Goal: Transaction & Acquisition: Book appointment/travel/reservation

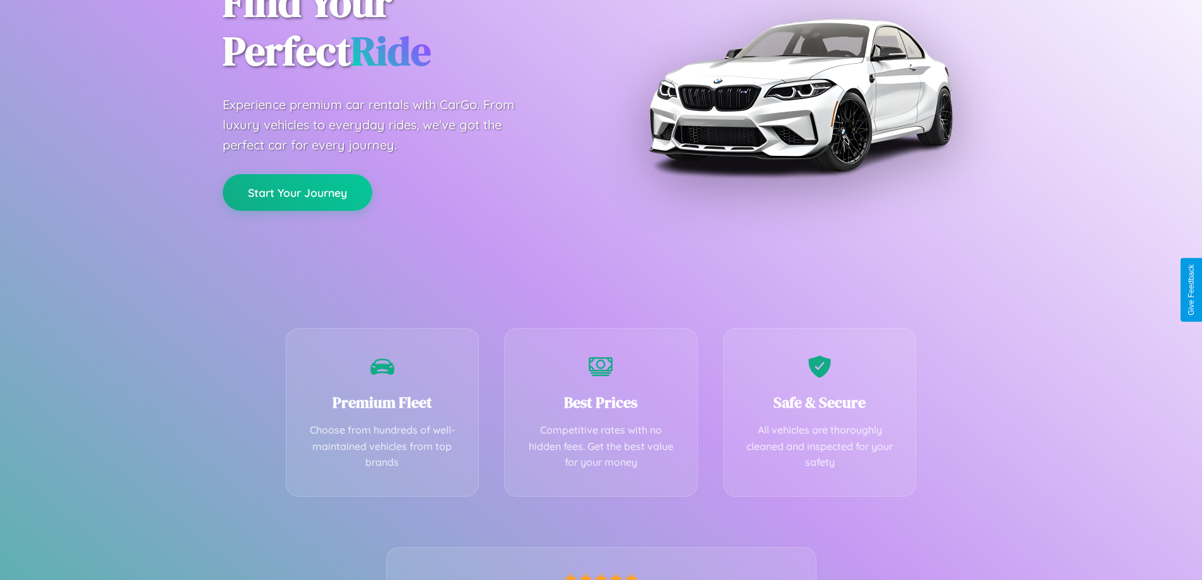
scroll to position [249, 0]
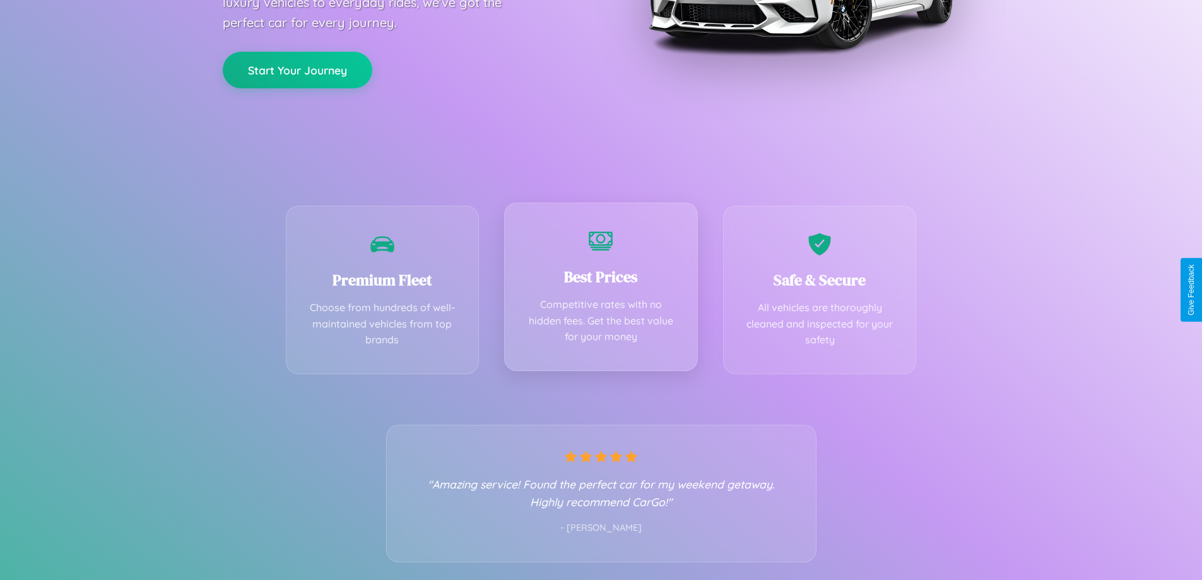
click at [601, 290] on div "Best Prices Competitive rates with no hidden fees. Get the best value for your …" at bounding box center [601, 287] width 194 height 168
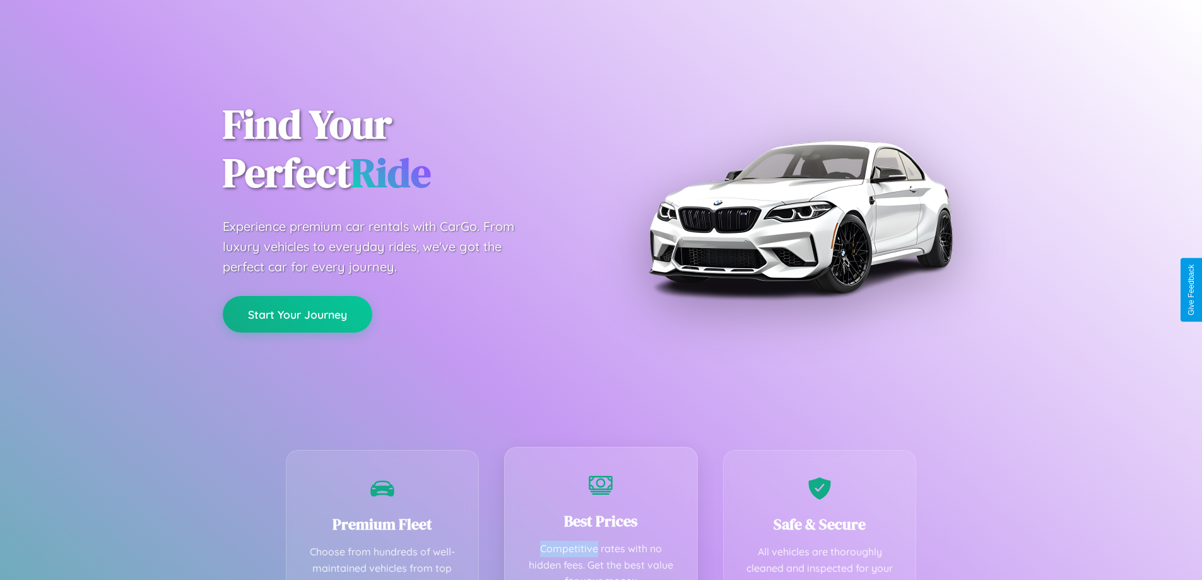
scroll to position [0, 0]
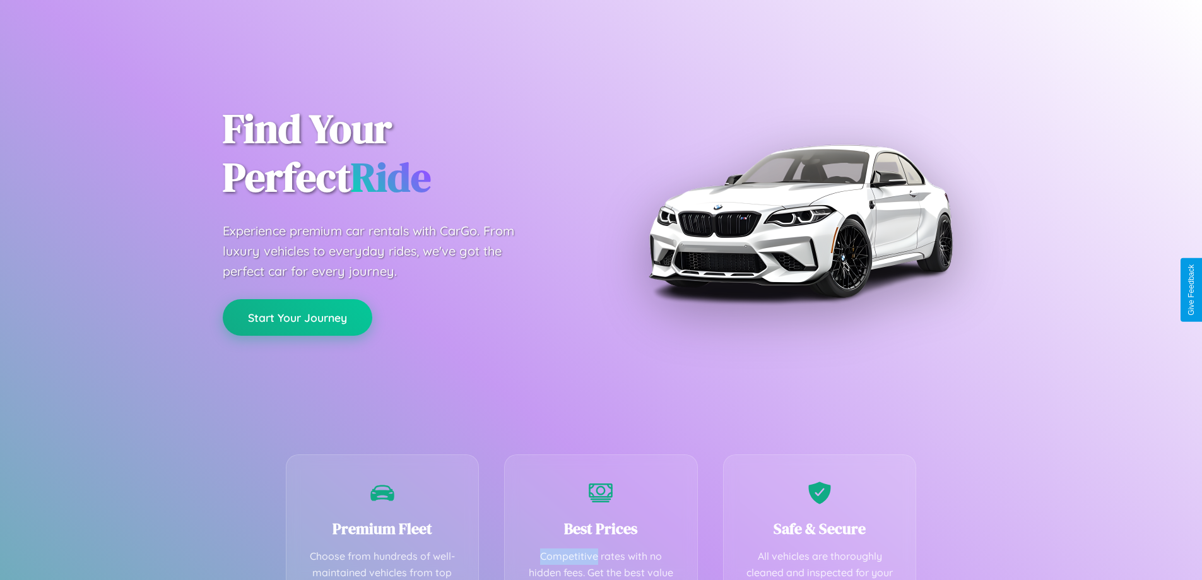
click at [297, 317] on button "Start Your Journey" at bounding box center [298, 317] width 150 height 37
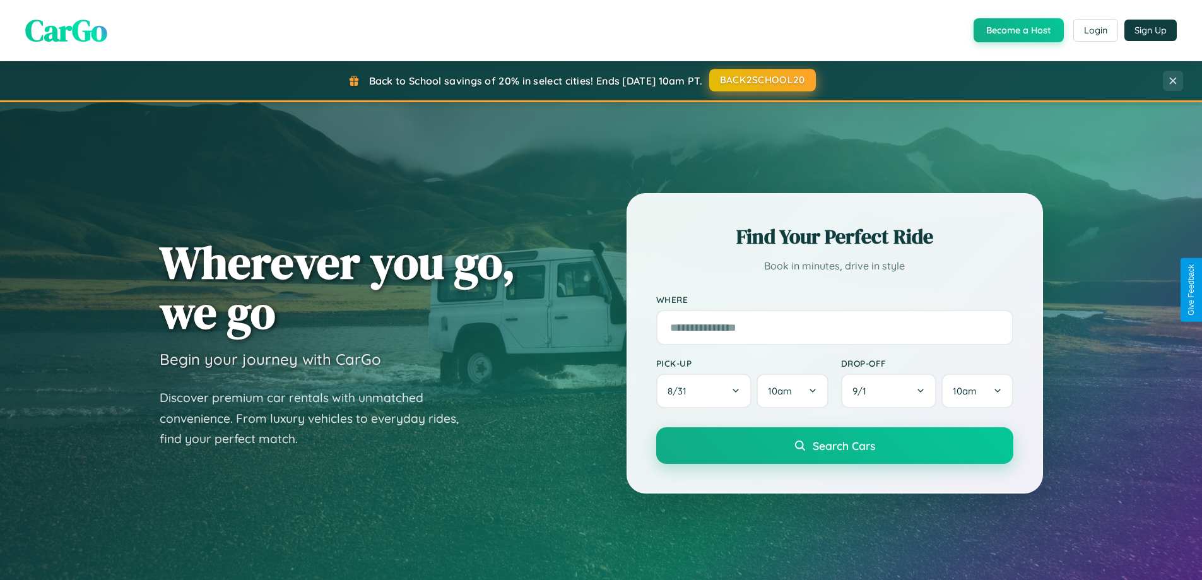
click at [761, 81] on button "BACK2SCHOOL20" at bounding box center [762, 80] width 107 height 23
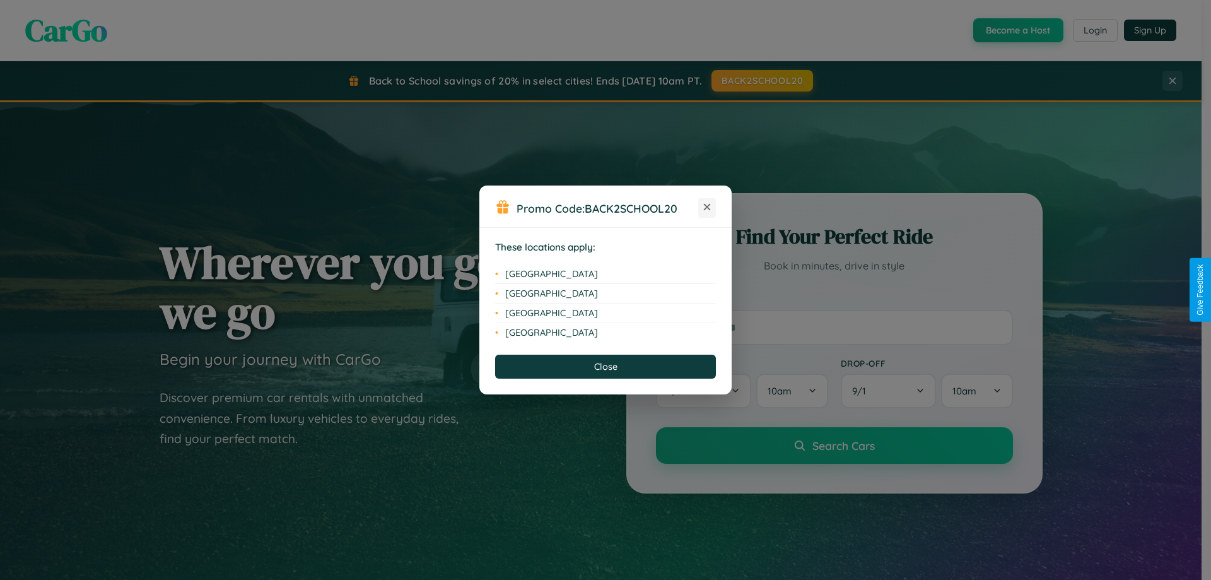
click at [707, 208] on icon at bounding box center [707, 207] width 7 height 7
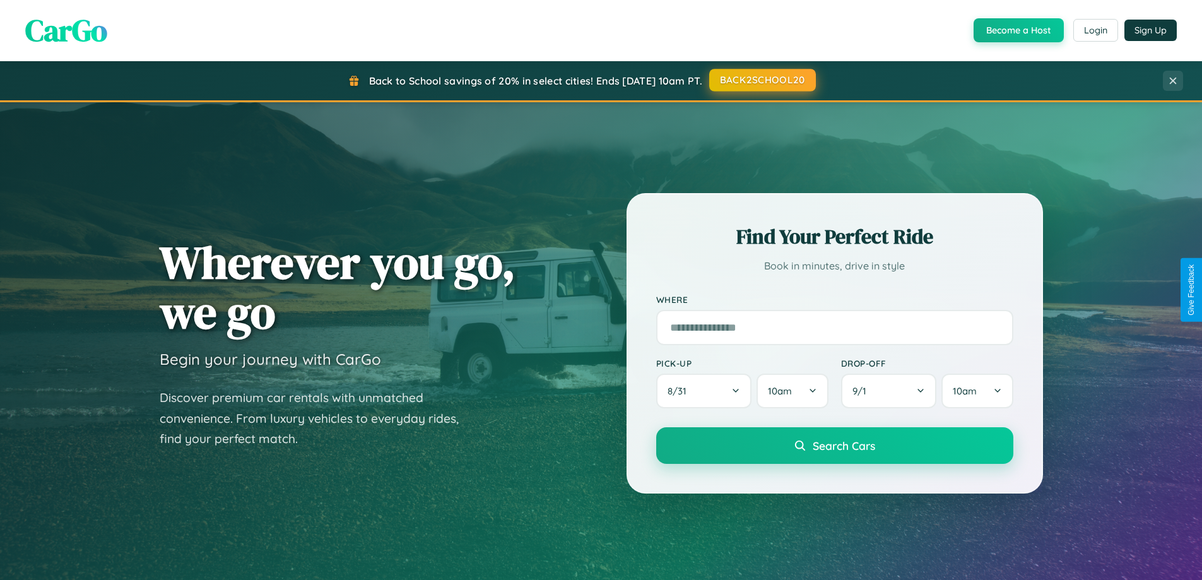
click at [761, 80] on button "BACK2SCHOOL20" at bounding box center [762, 80] width 107 height 23
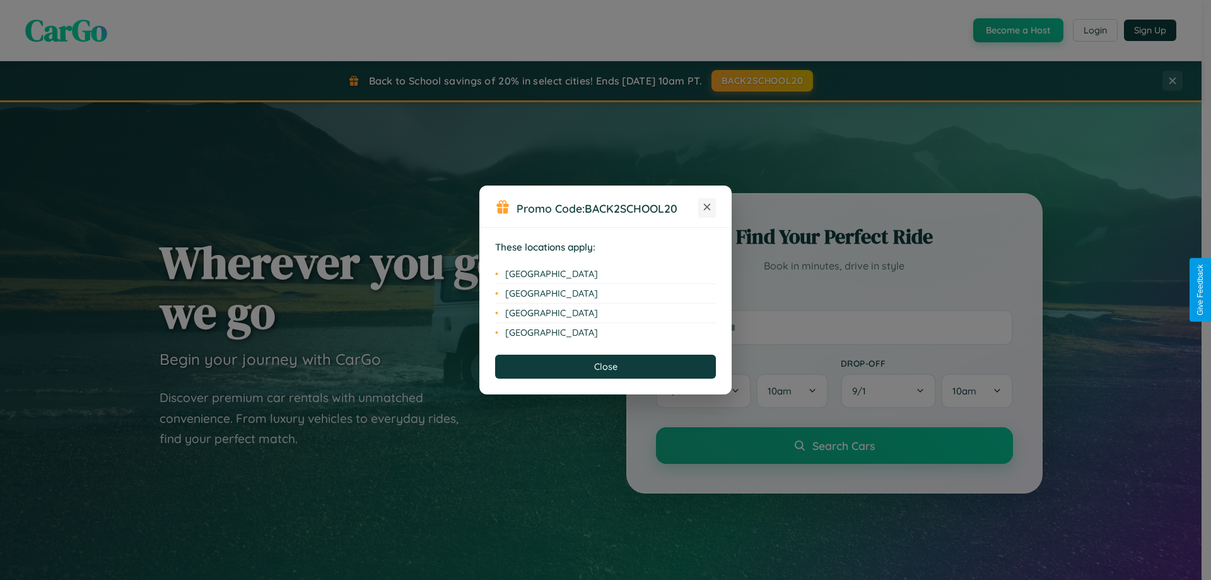
click at [707, 208] on icon at bounding box center [707, 207] width 7 height 7
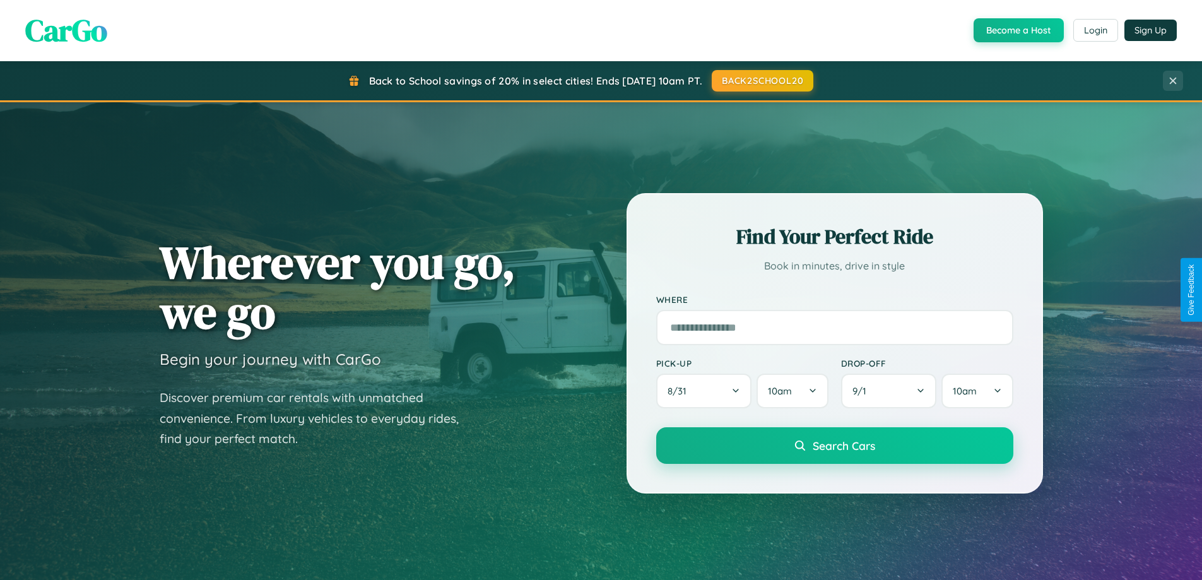
scroll to position [544, 0]
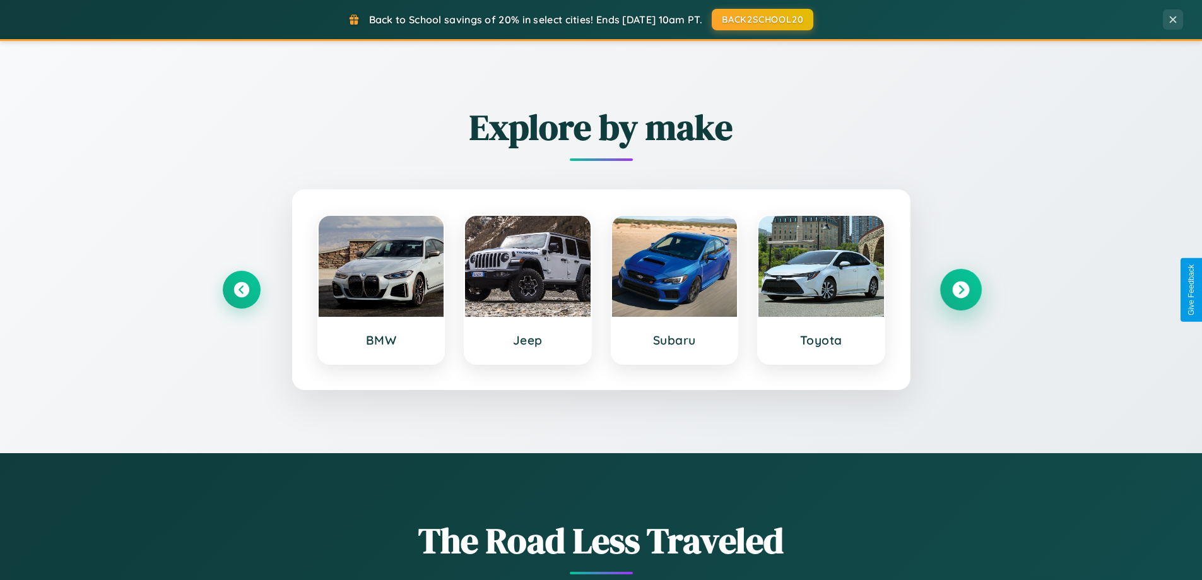
click at [960, 290] on icon at bounding box center [960, 289] width 17 height 17
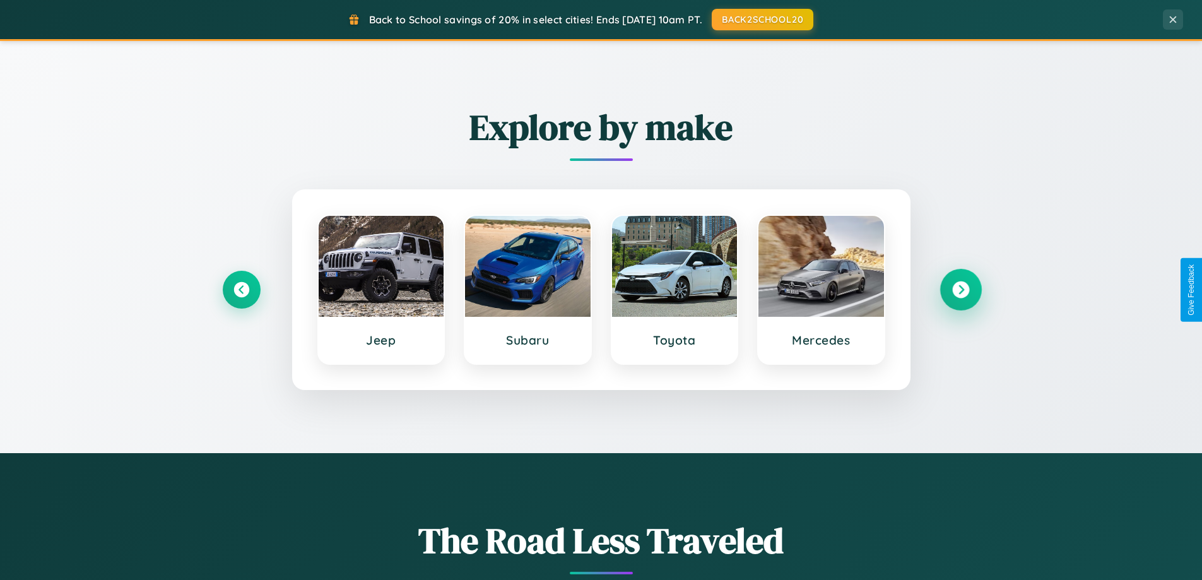
click at [960, 290] on icon at bounding box center [960, 289] width 17 height 17
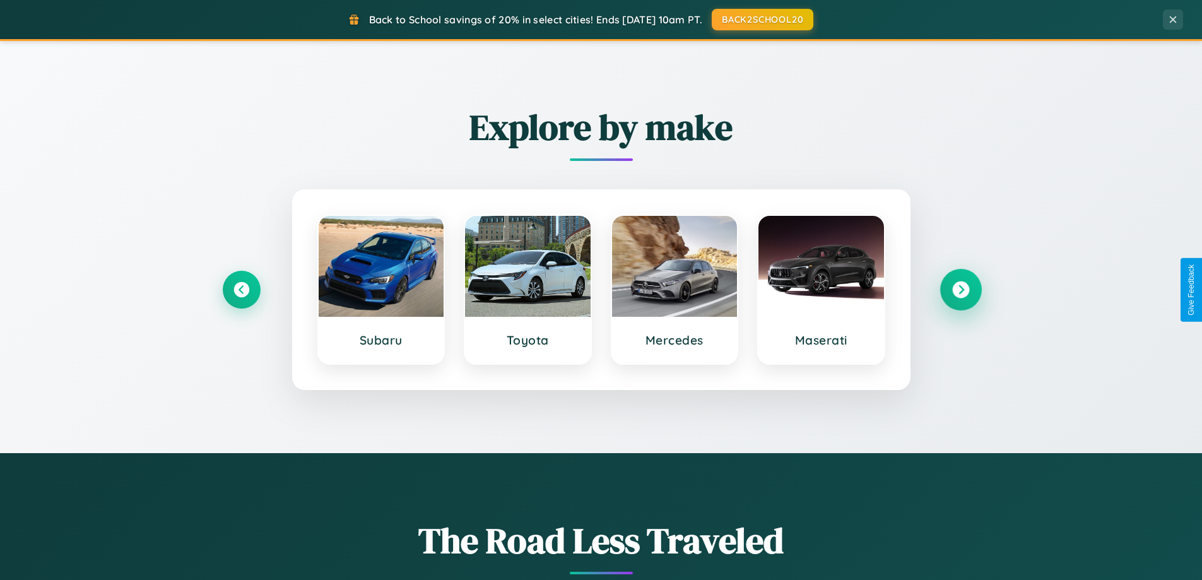
click at [960, 290] on icon at bounding box center [960, 289] width 17 height 17
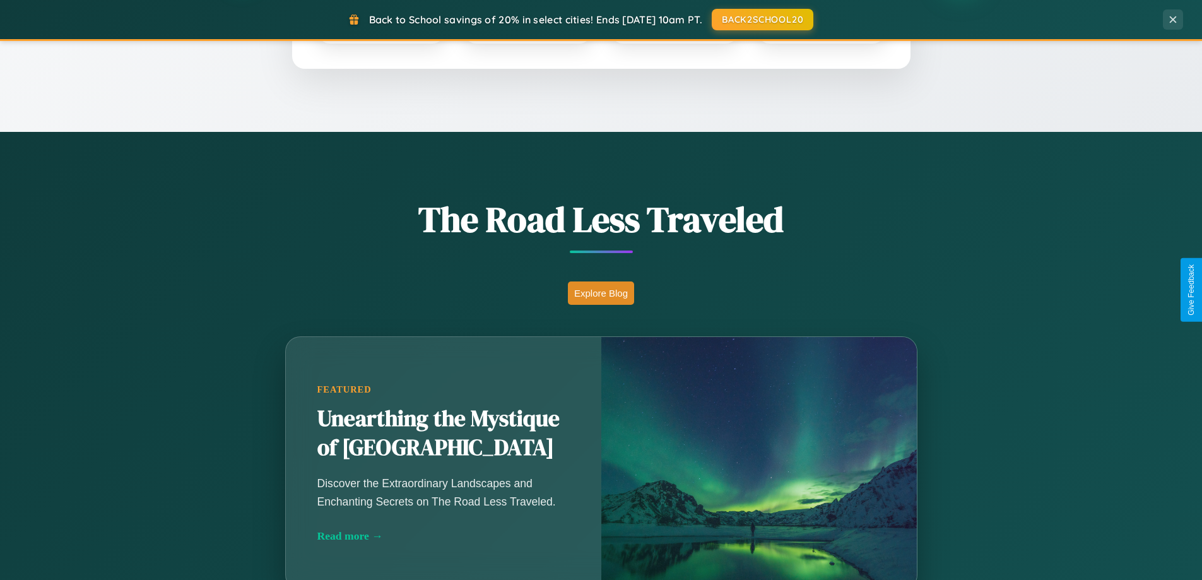
scroll to position [868, 0]
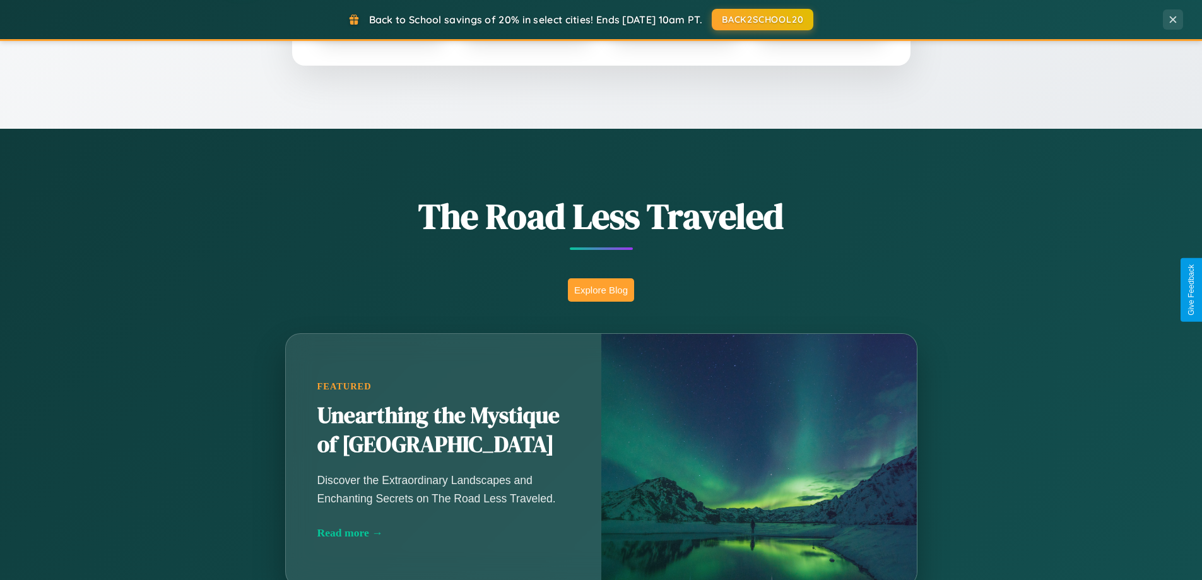
click at [601, 290] on button "Explore Blog" at bounding box center [601, 289] width 66 height 23
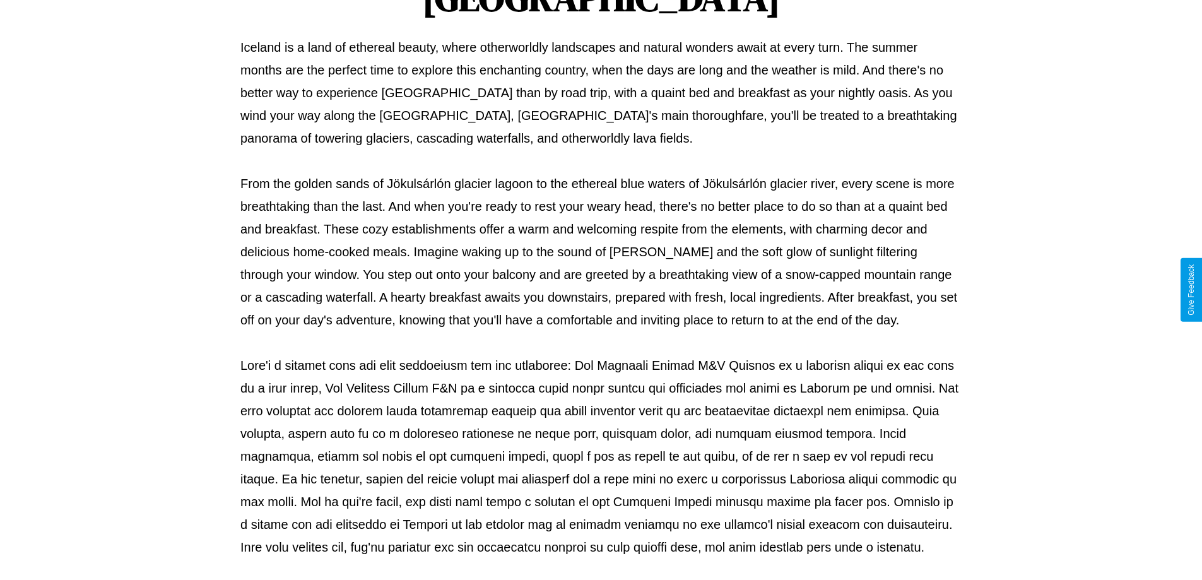
scroll to position [408, 0]
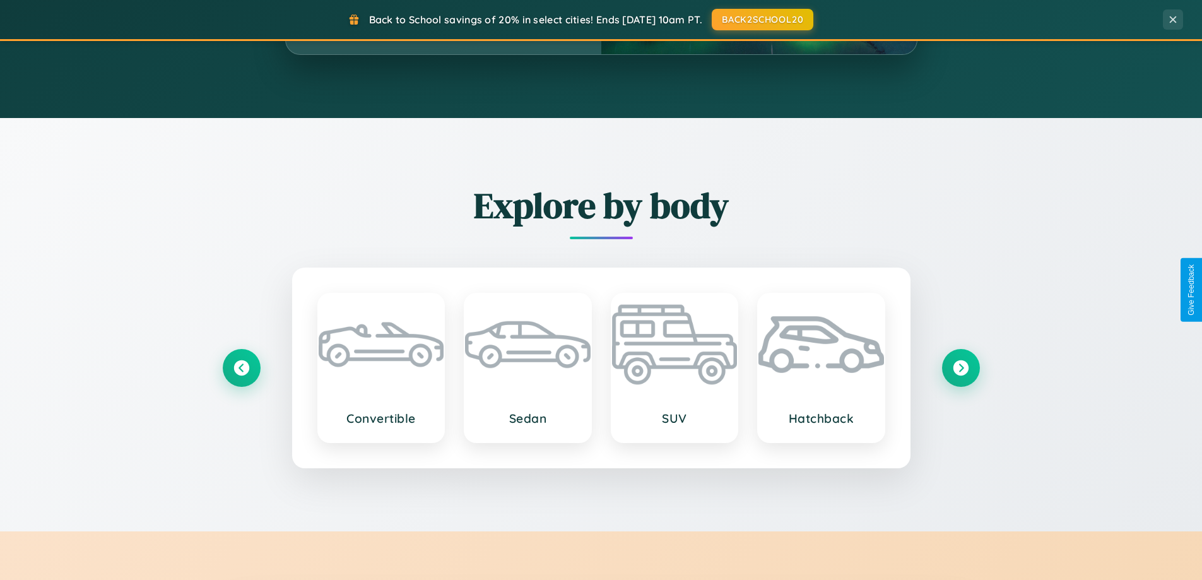
scroll to position [2027, 0]
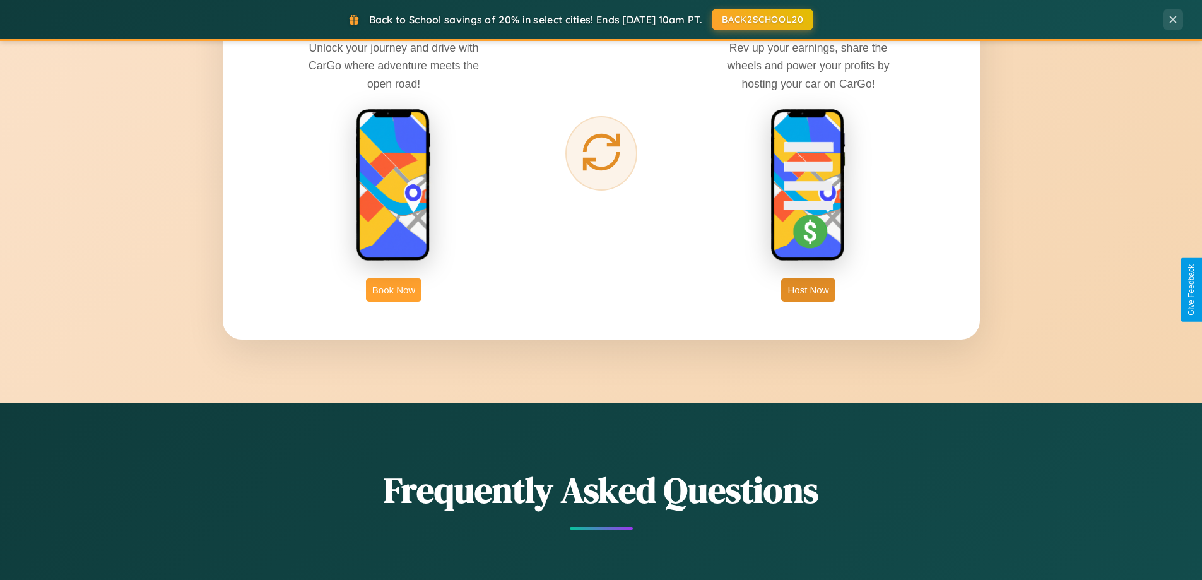
click at [394, 290] on button "Book Now" at bounding box center [394, 289] width 56 height 23
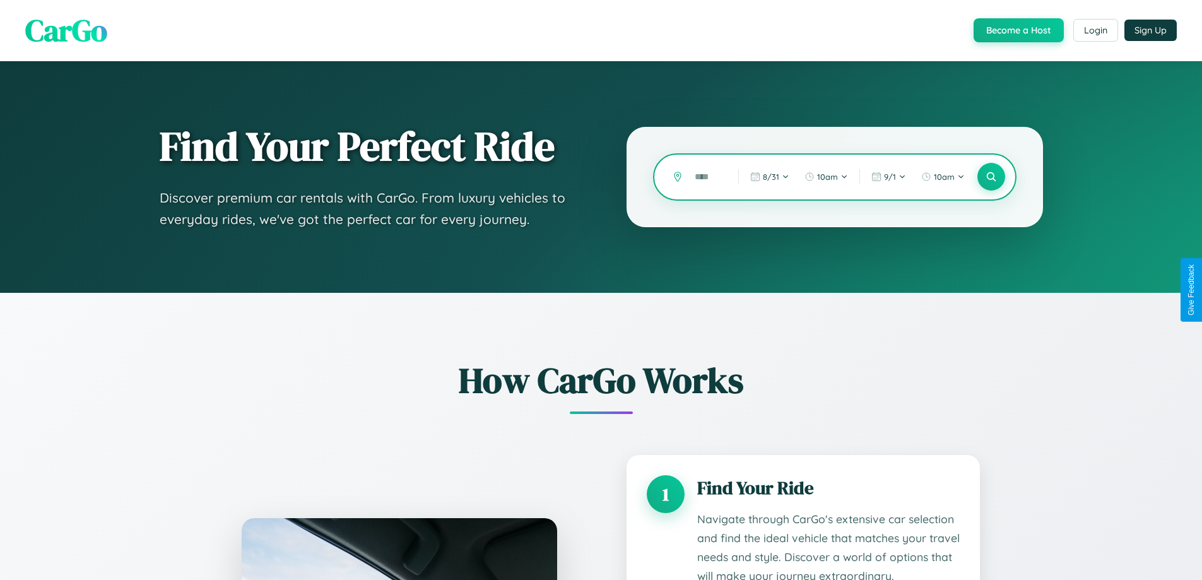
click at [707, 177] on input "text" at bounding box center [706, 177] width 37 height 22
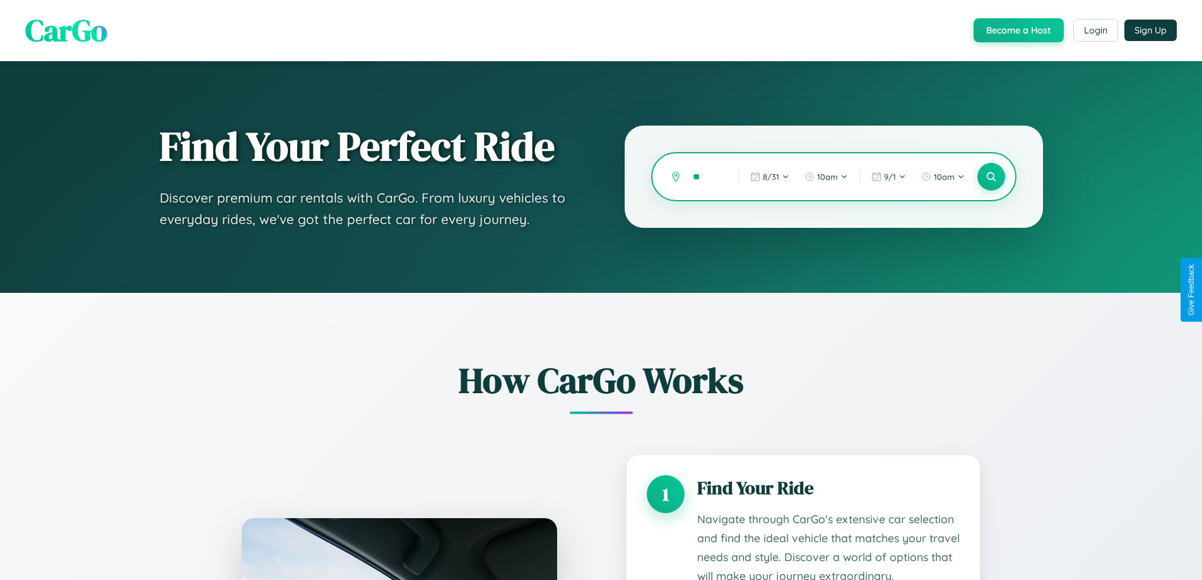
type input "*"
type input "*******"
click at [990, 177] on icon at bounding box center [991, 177] width 12 height 12
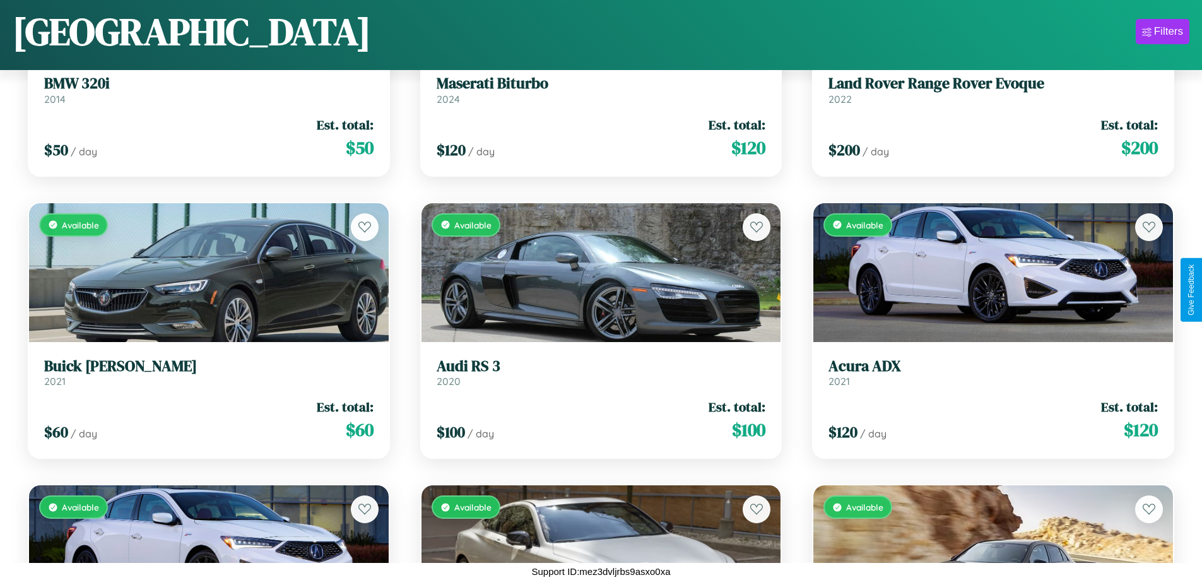
scroll to position [12890, 0]
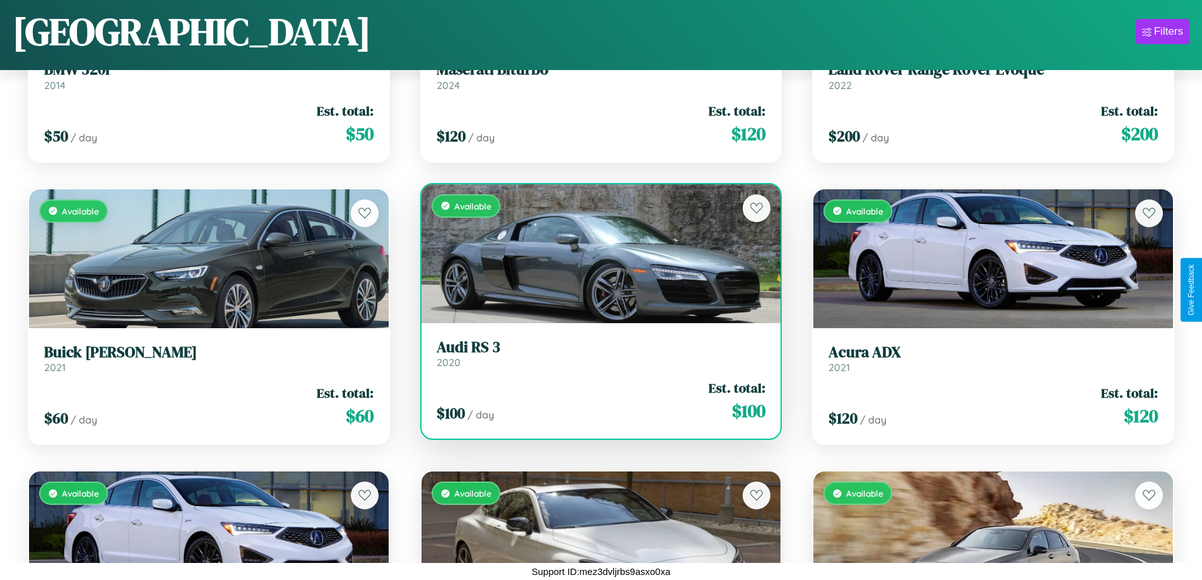
click at [596, 353] on h3 "Audi RS 3" at bounding box center [601, 347] width 329 height 18
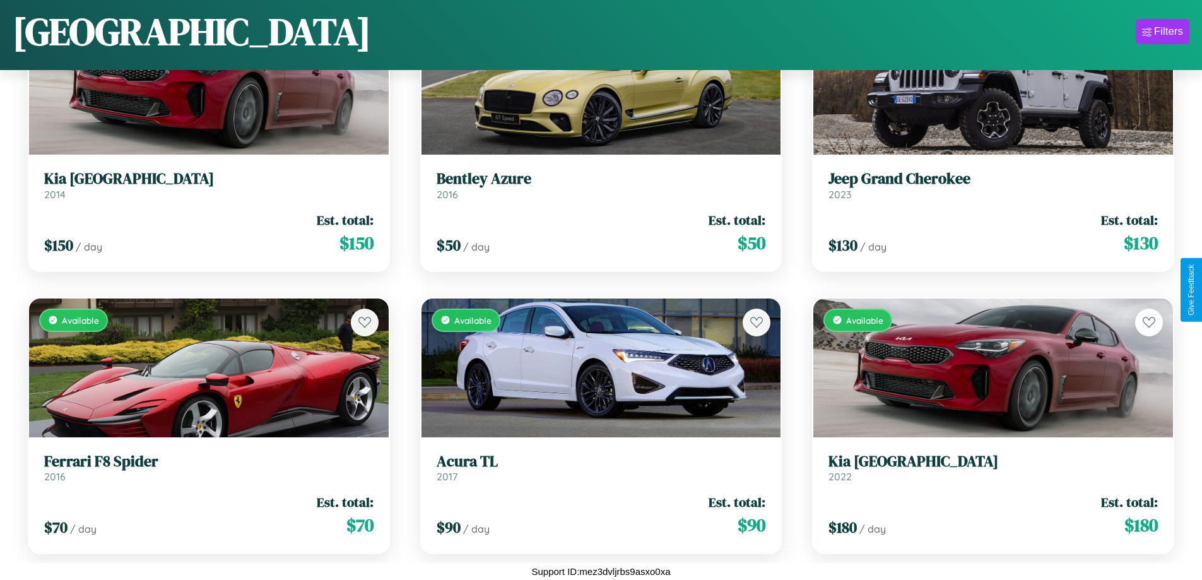
scroll to position [8653, 0]
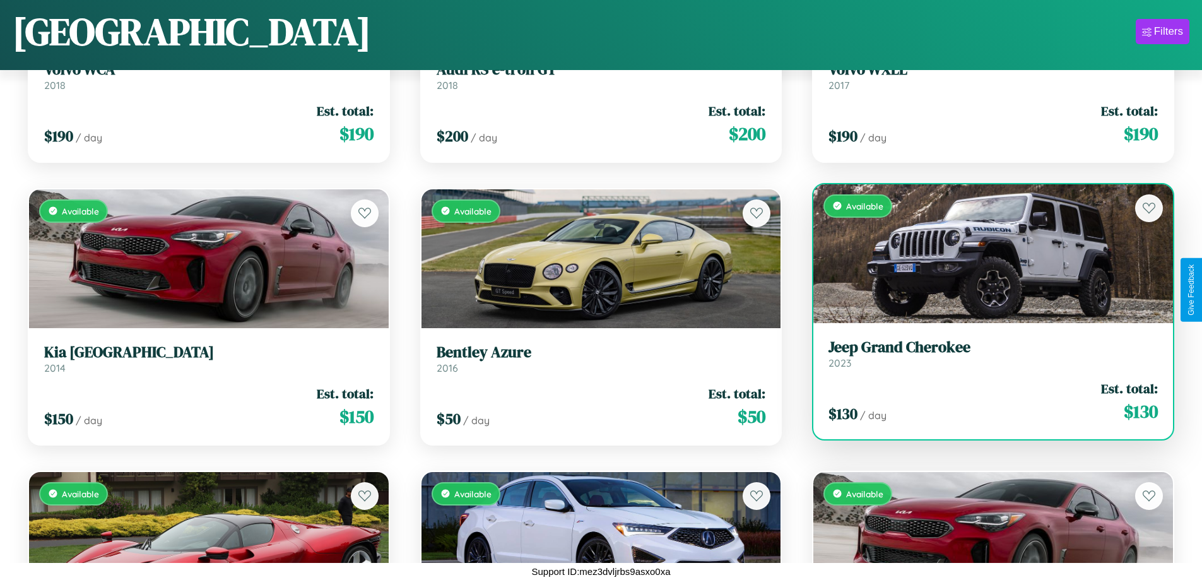
click at [985, 353] on h3 "Jeep Grand Cherokee" at bounding box center [992, 347] width 329 height 18
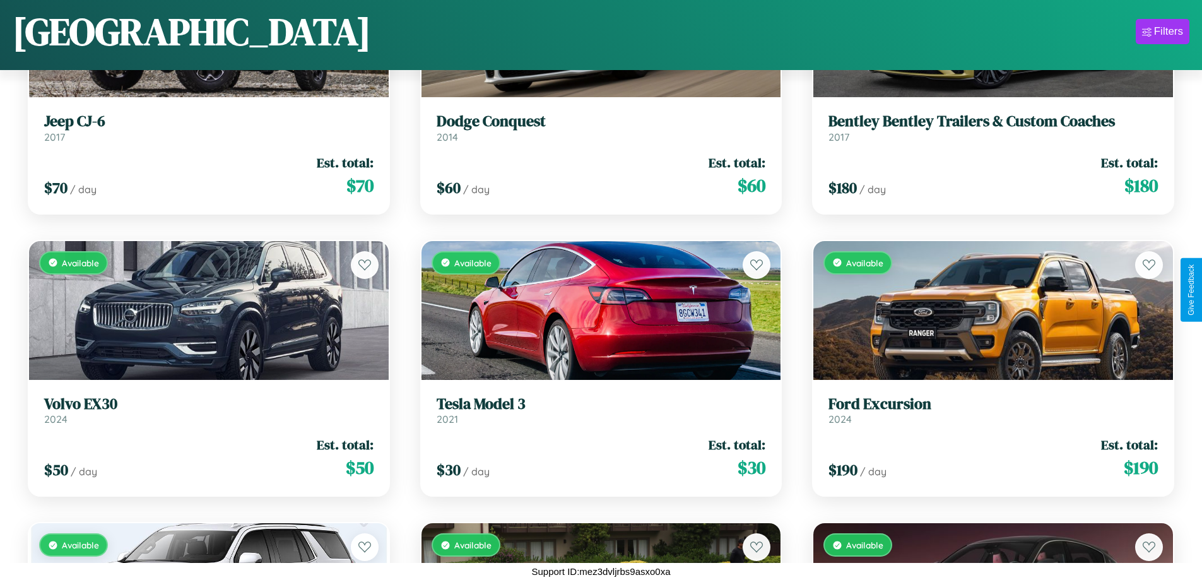
scroll to position [5827, 0]
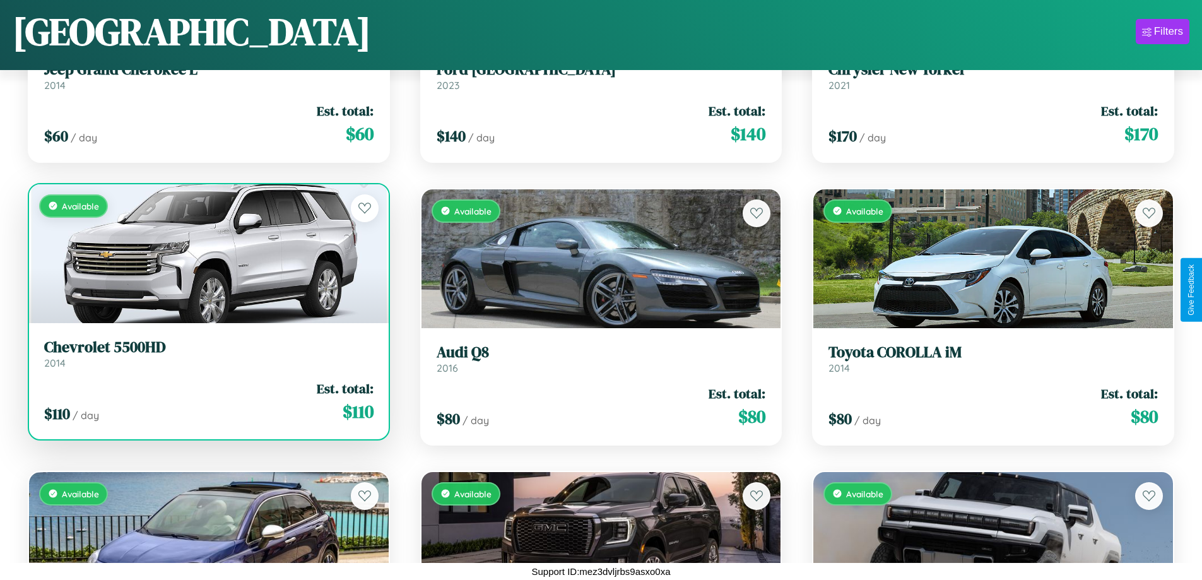
click at [207, 358] on link "Chevrolet 5500HD 2014" at bounding box center [208, 353] width 329 height 31
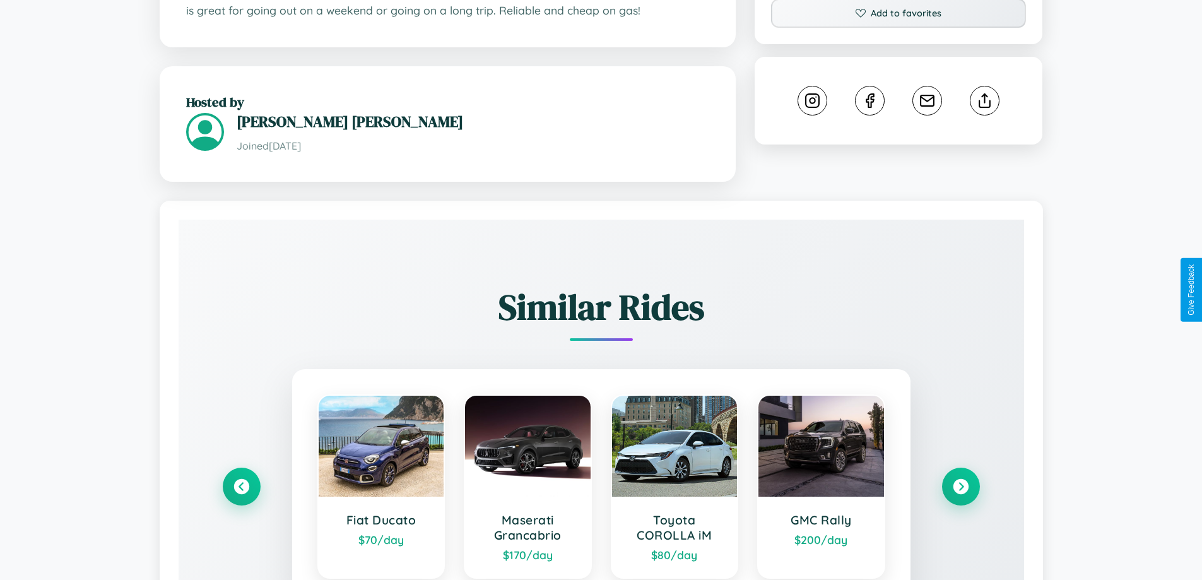
scroll to position [739, 0]
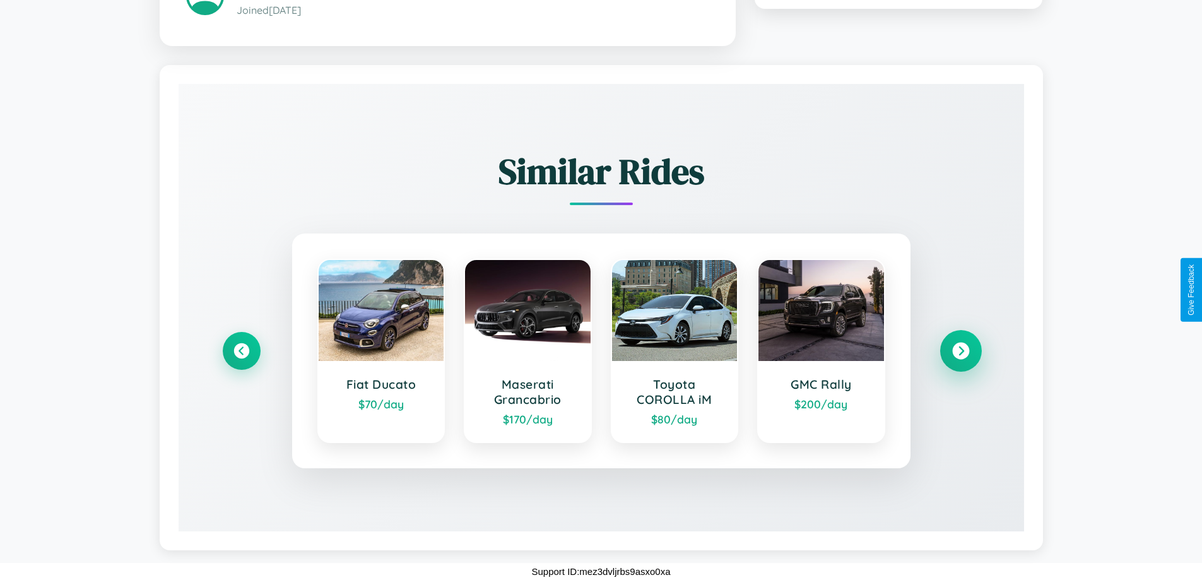
click at [960, 350] on icon at bounding box center [960, 350] width 17 height 17
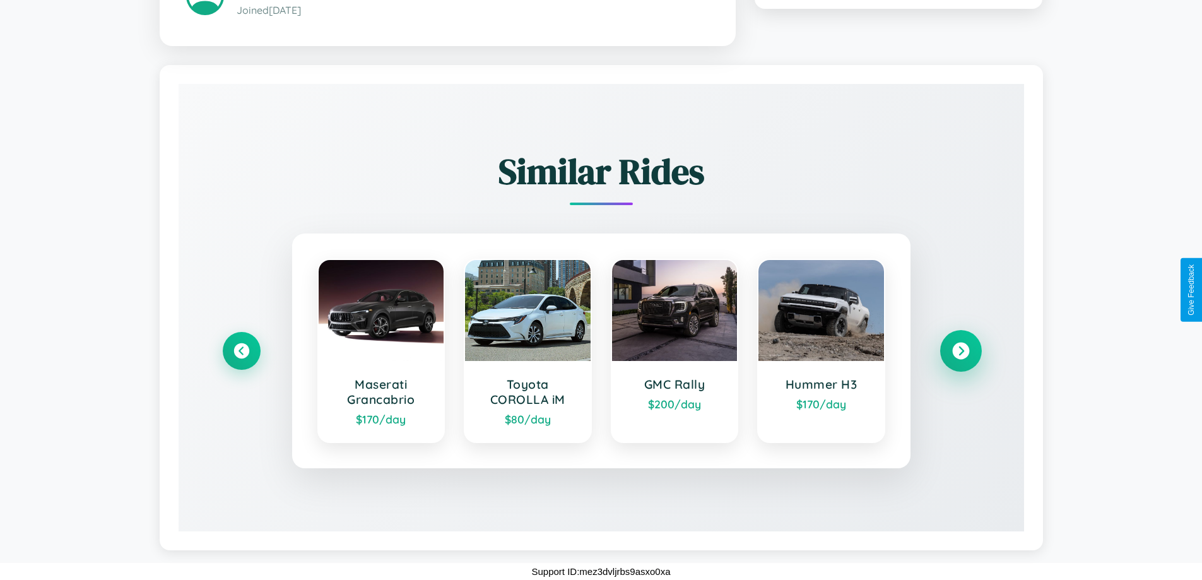
click at [960, 350] on icon at bounding box center [960, 350] width 17 height 17
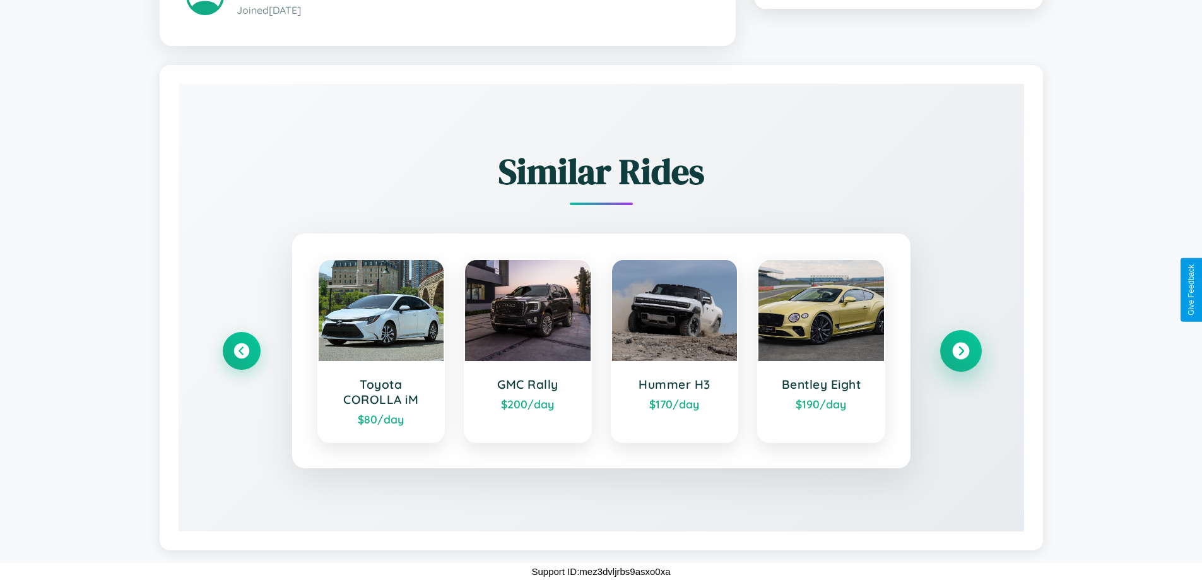
click at [960, 350] on icon at bounding box center [960, 350] width 17 height 17
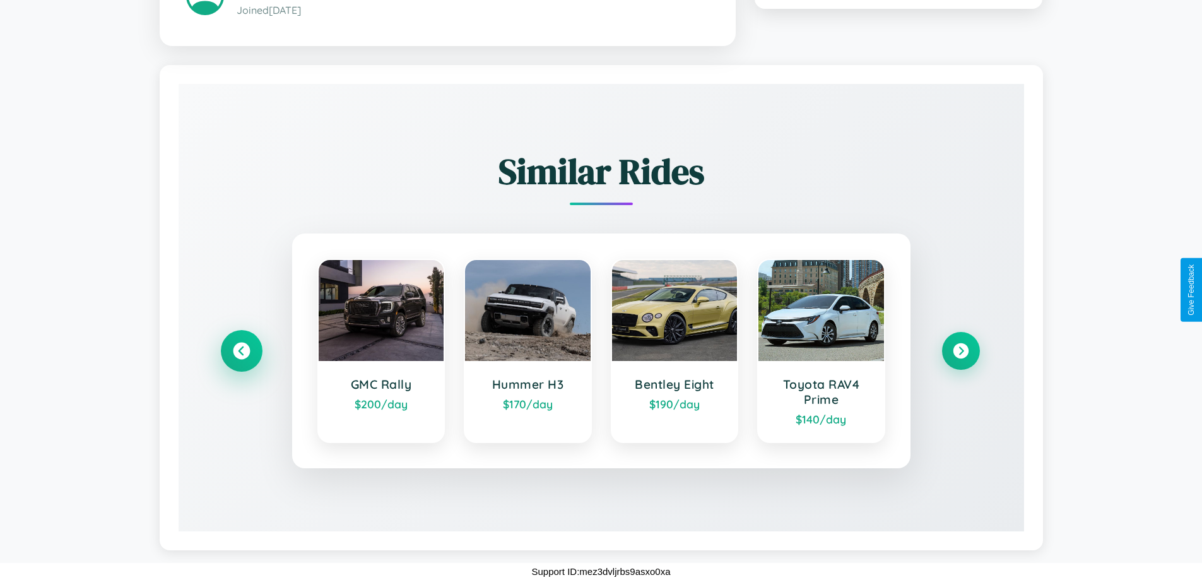
click at [241, 350] on icon at bounding box center [241, 350] width 17 height 17
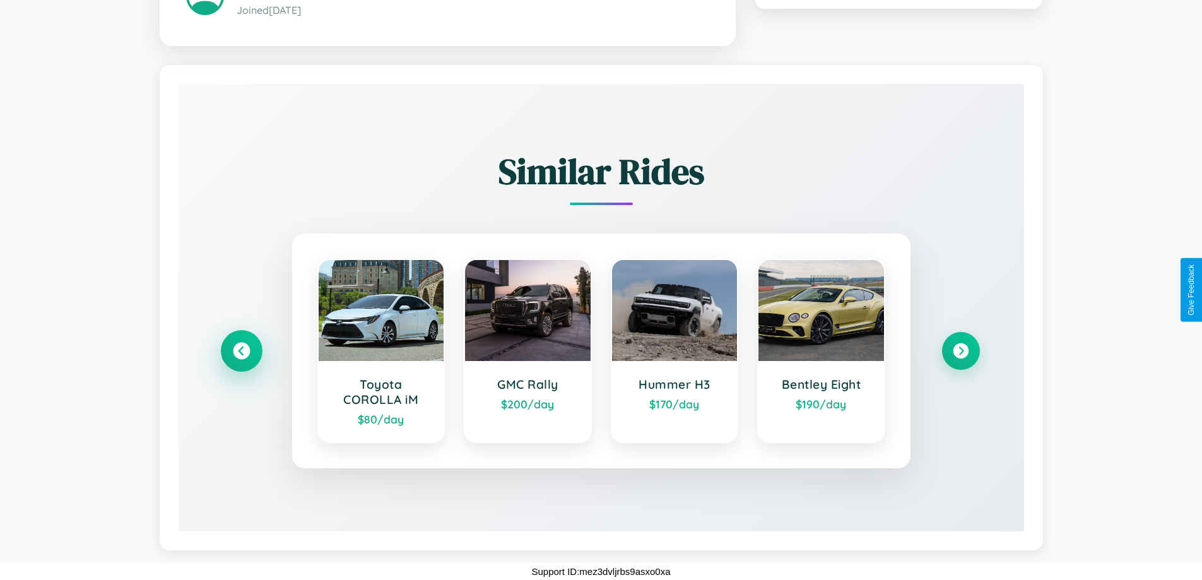
scroll to position [414, 0]
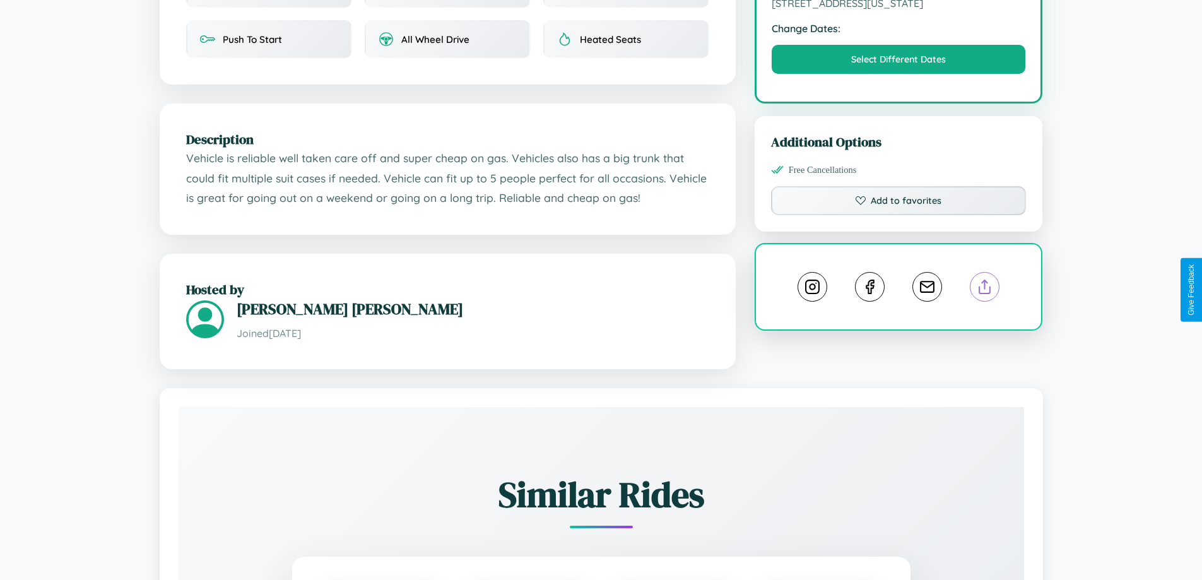
click at [985, 289] on line at bounding box center [985, 284] width 0 height 9
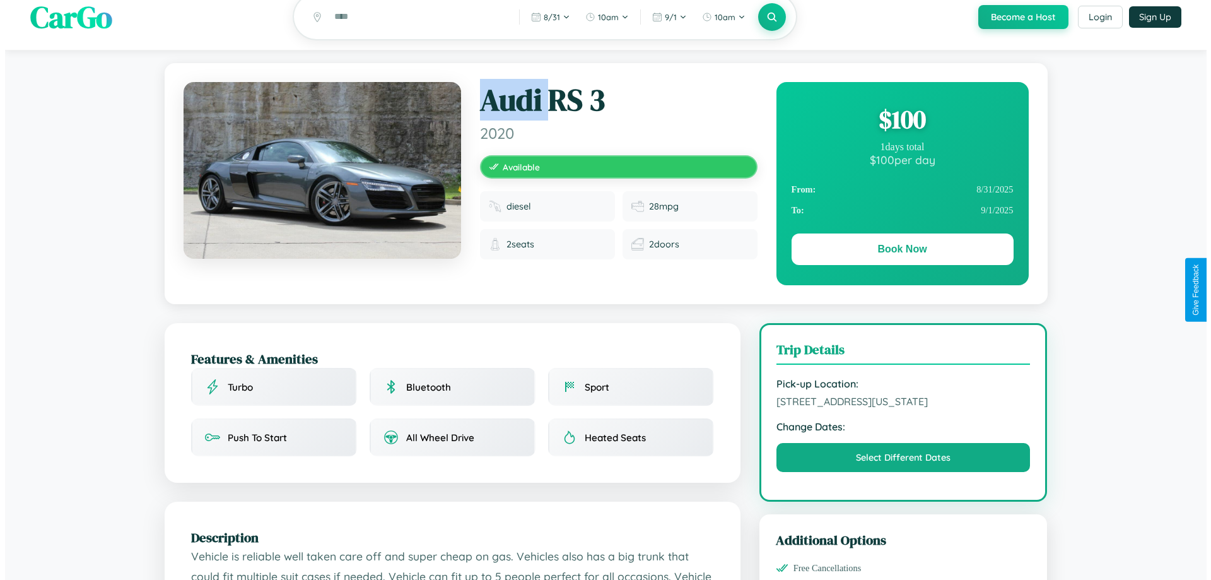
scroll to position [0, 0]
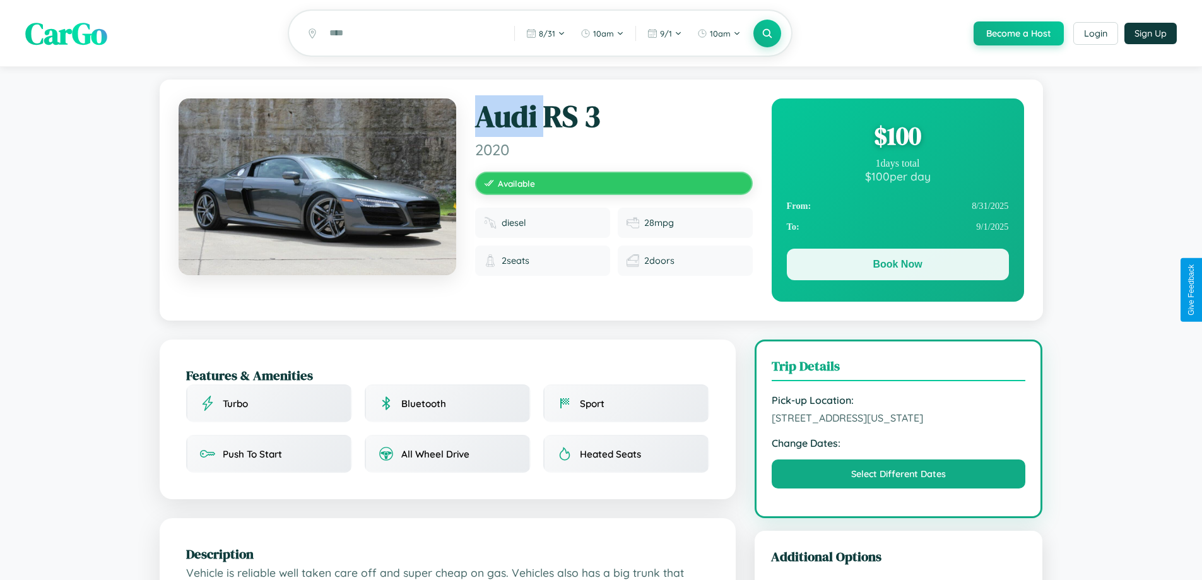
click at [897, 266] on button "Book Now" at bounding box center [898, 265] width 222 height 32
